Goal: Find specific page/section: Find specific page/section

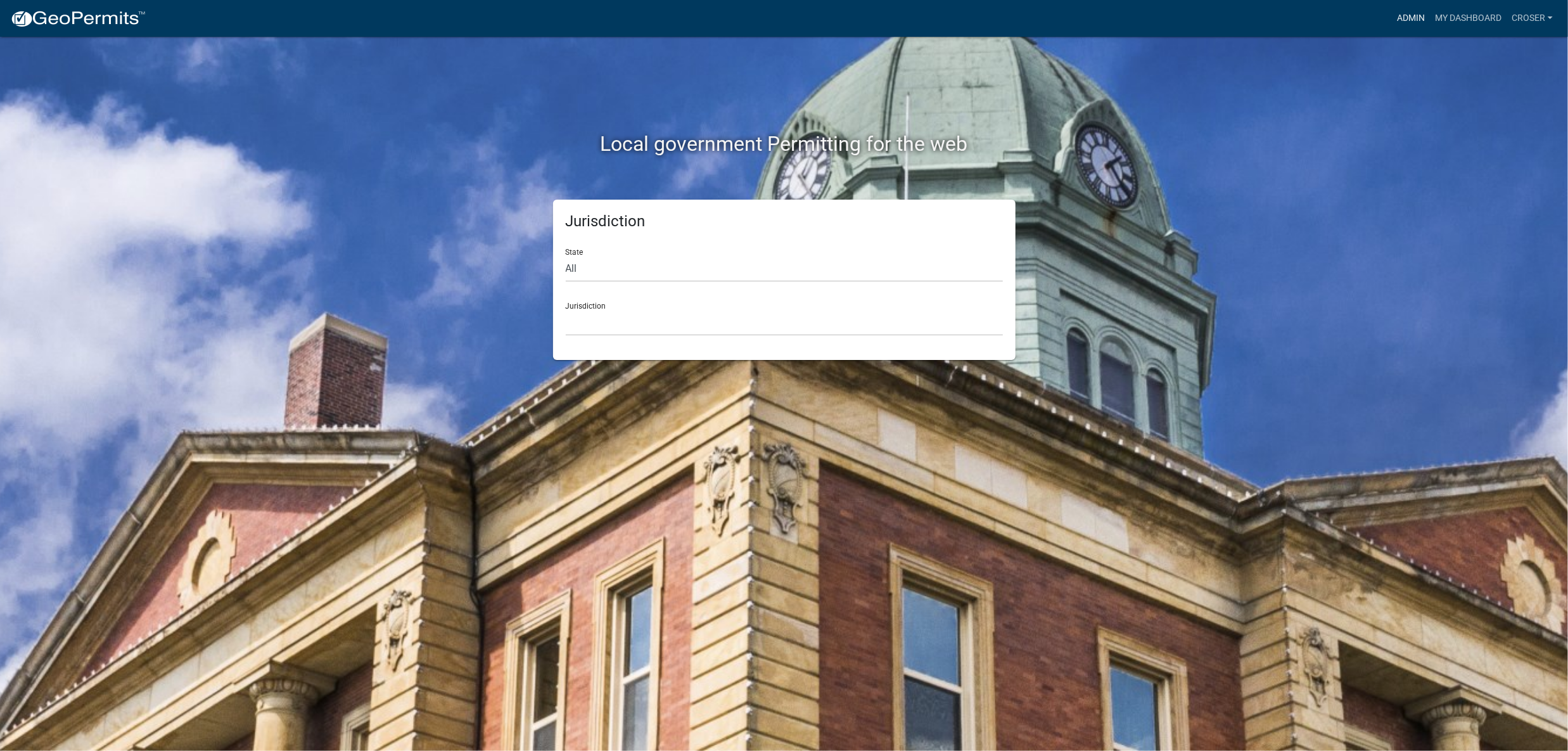
click at [1392, 18] on link "Admin" at bounding box center [1411, 18] width 38 height 24
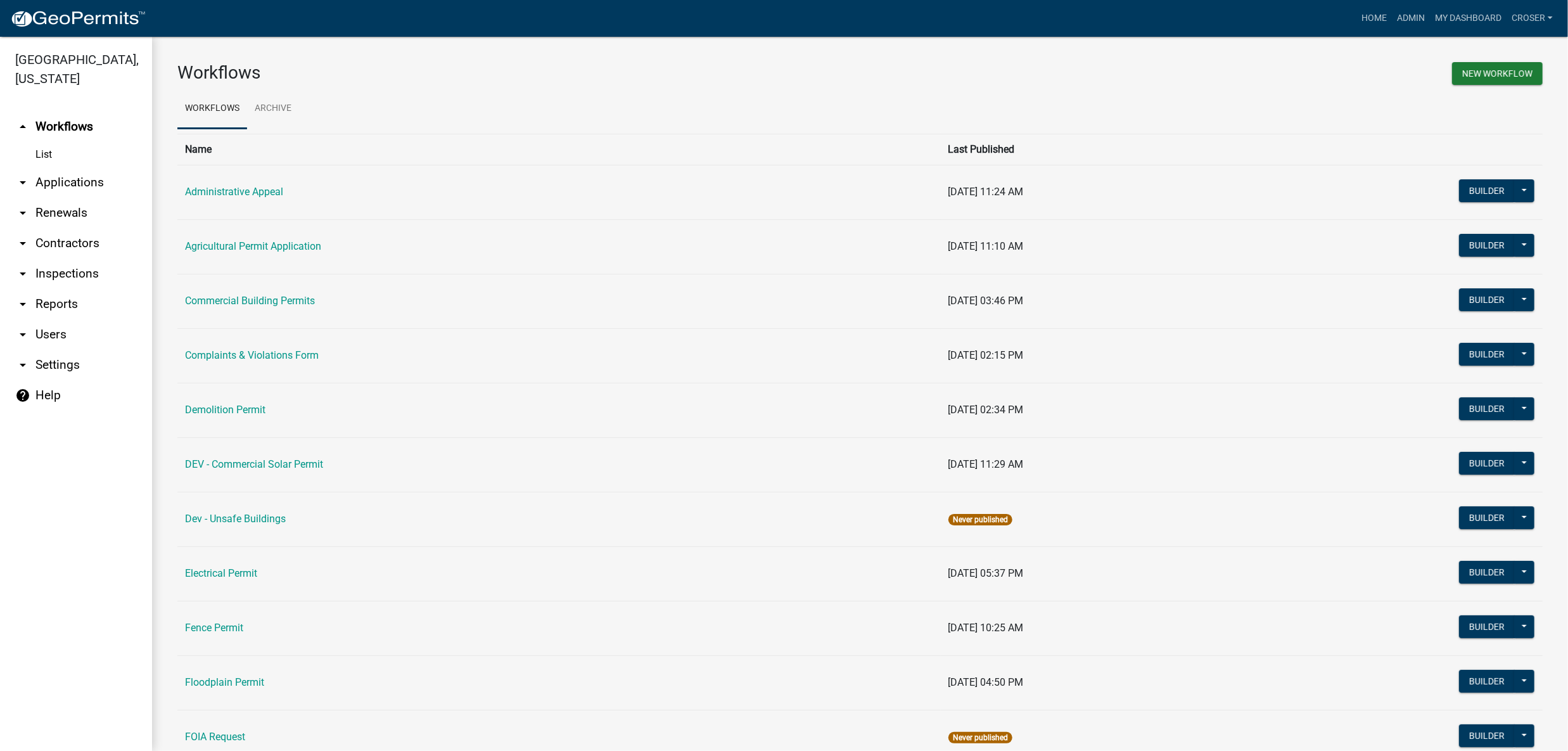
click at [90, 198] on link "arrow_drop_down Applications" at bounding box center [76, 182] width 152 height 30
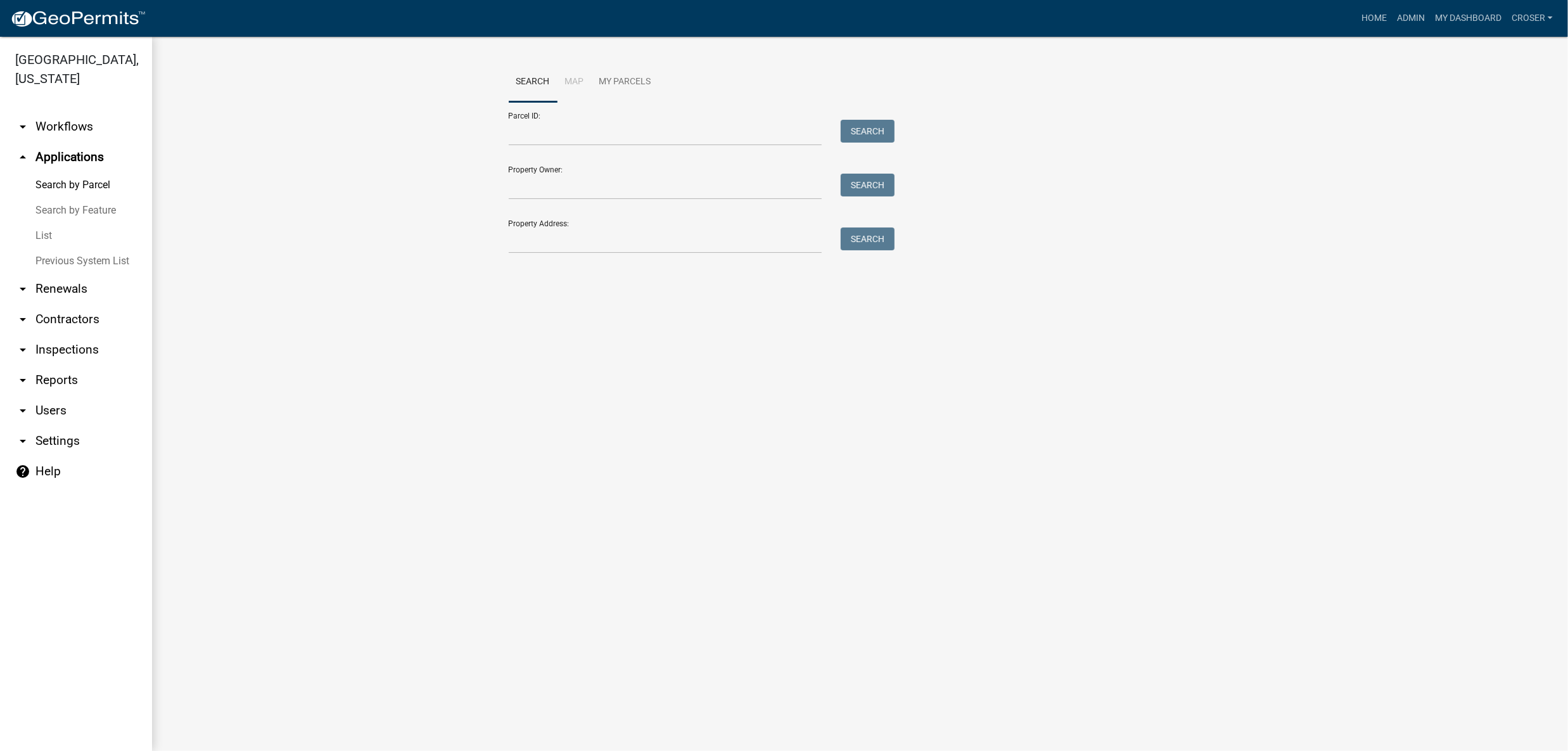
click at [57, 248] on link "List" at bounding box center [76, 235] width 152 height 26
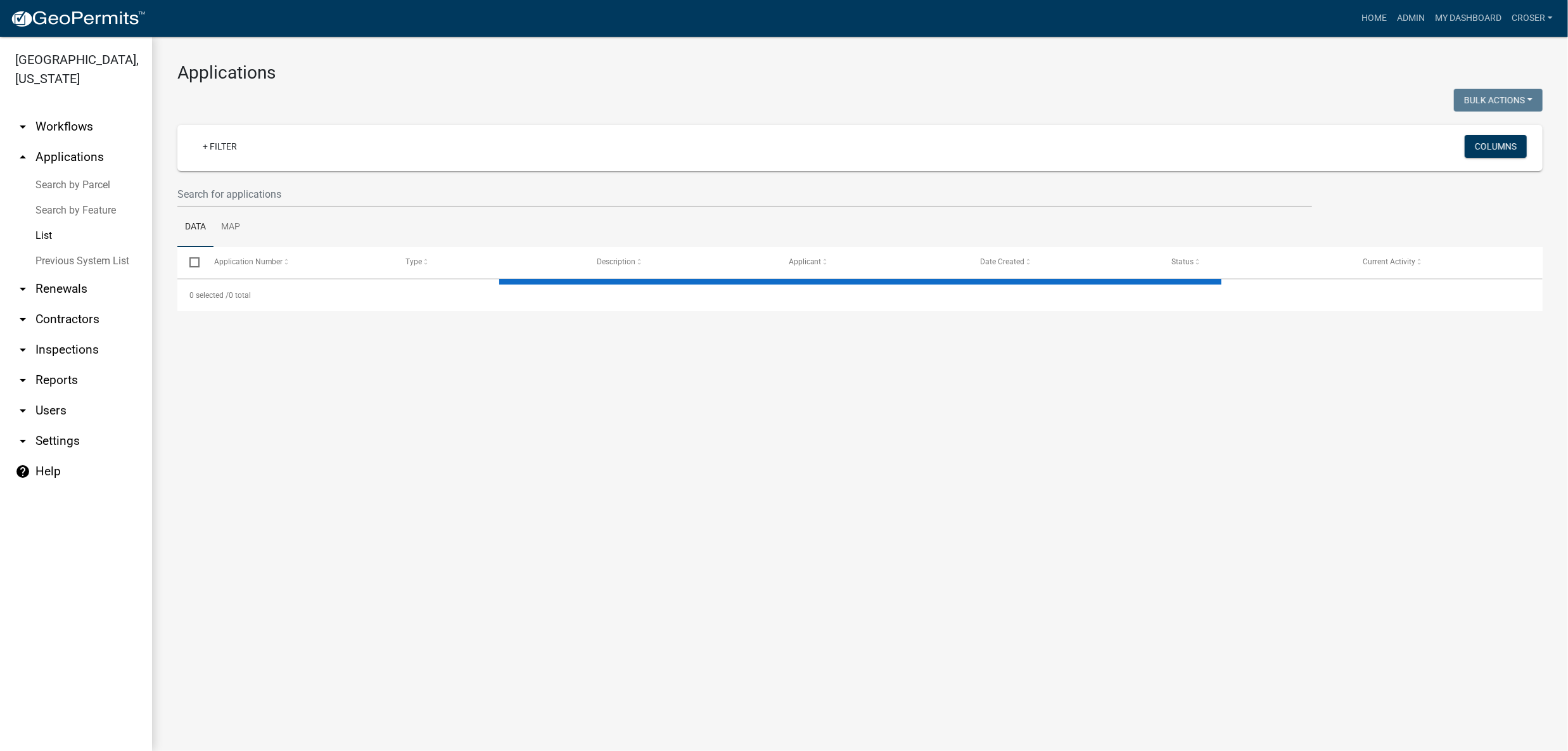
select select "3: 100"
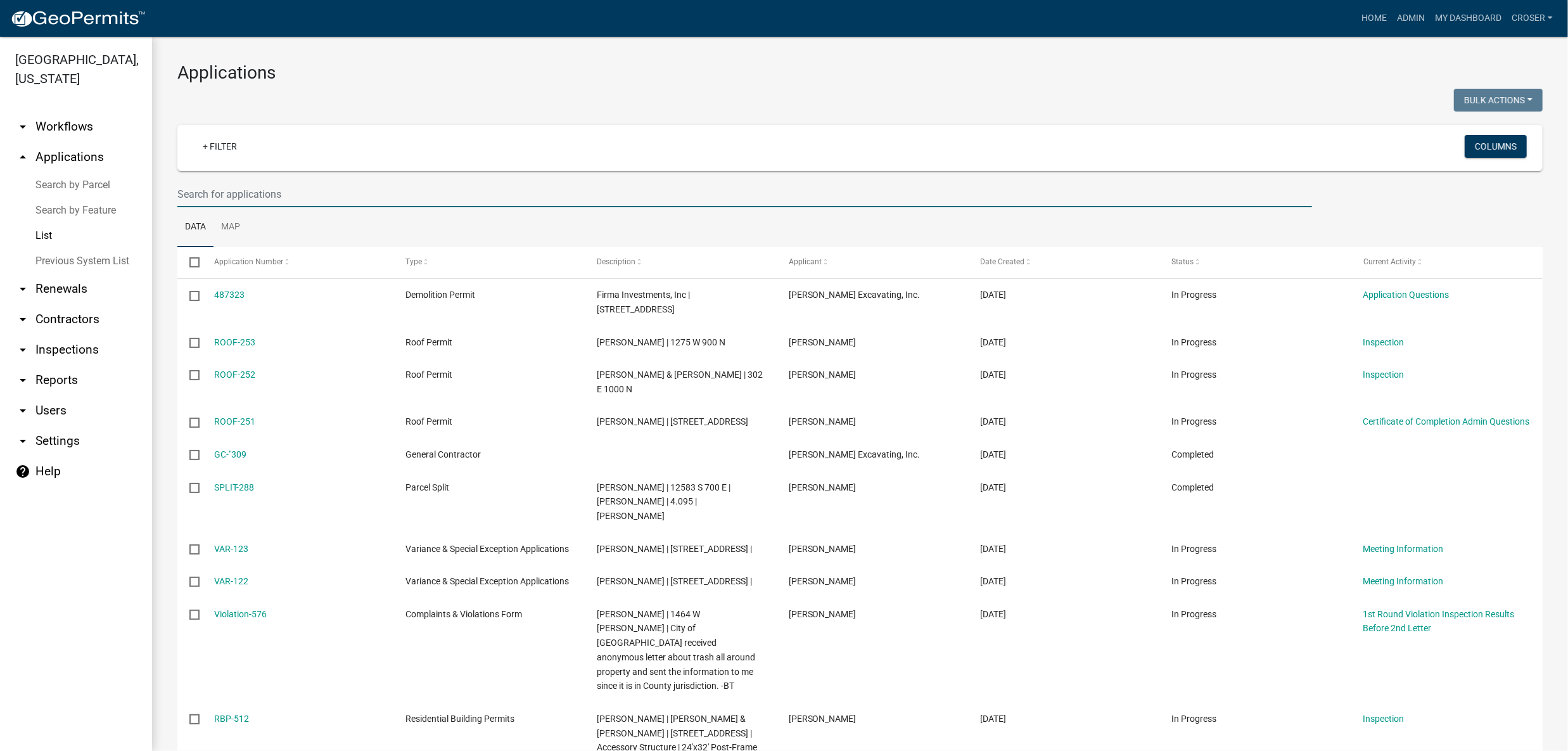
click at [372, 207] on input "text" at bounding box center [744, 194] width 1135 height 26
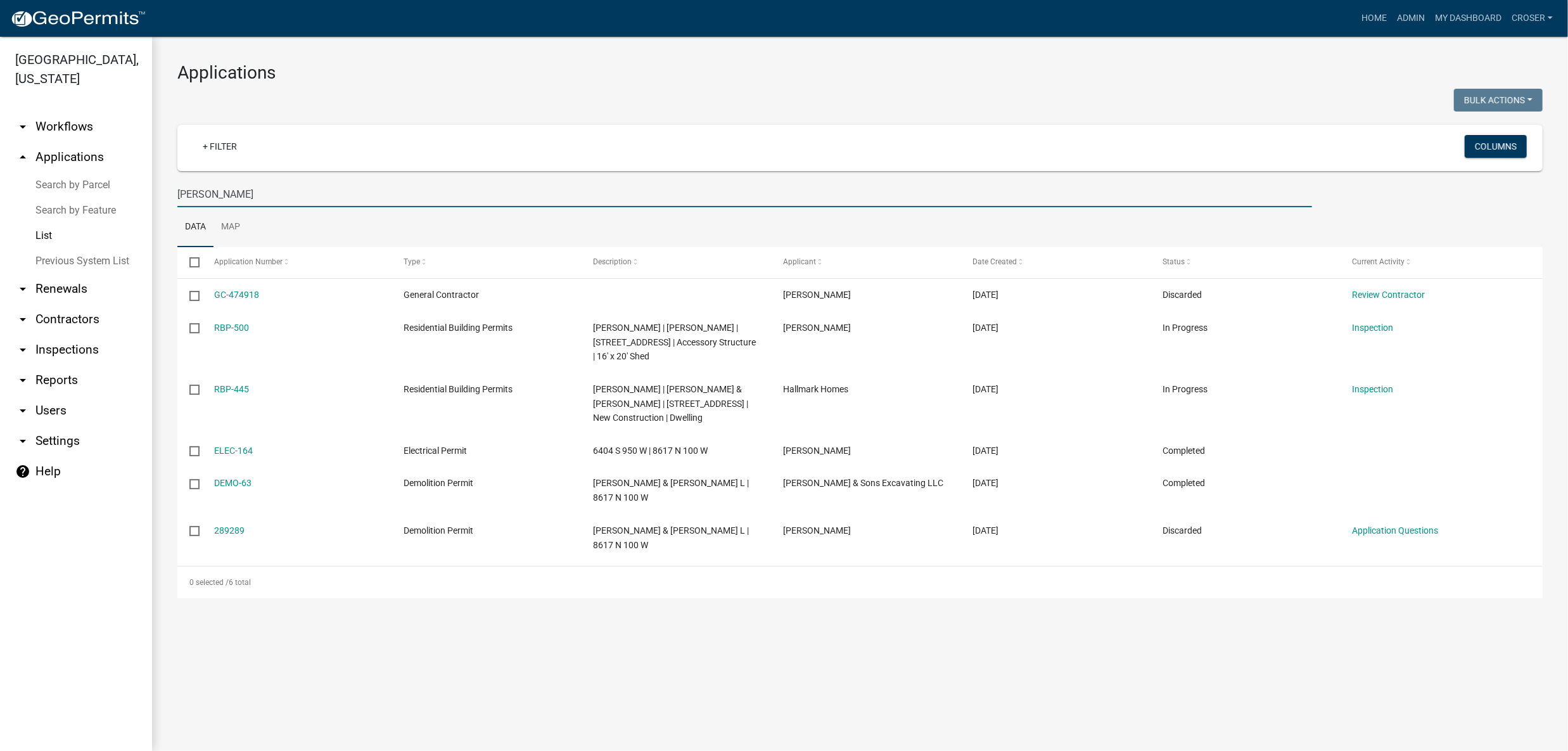
type input "[PERSON_NAME]"
